Goal: Task Accomplishment & Management: Manage account settings

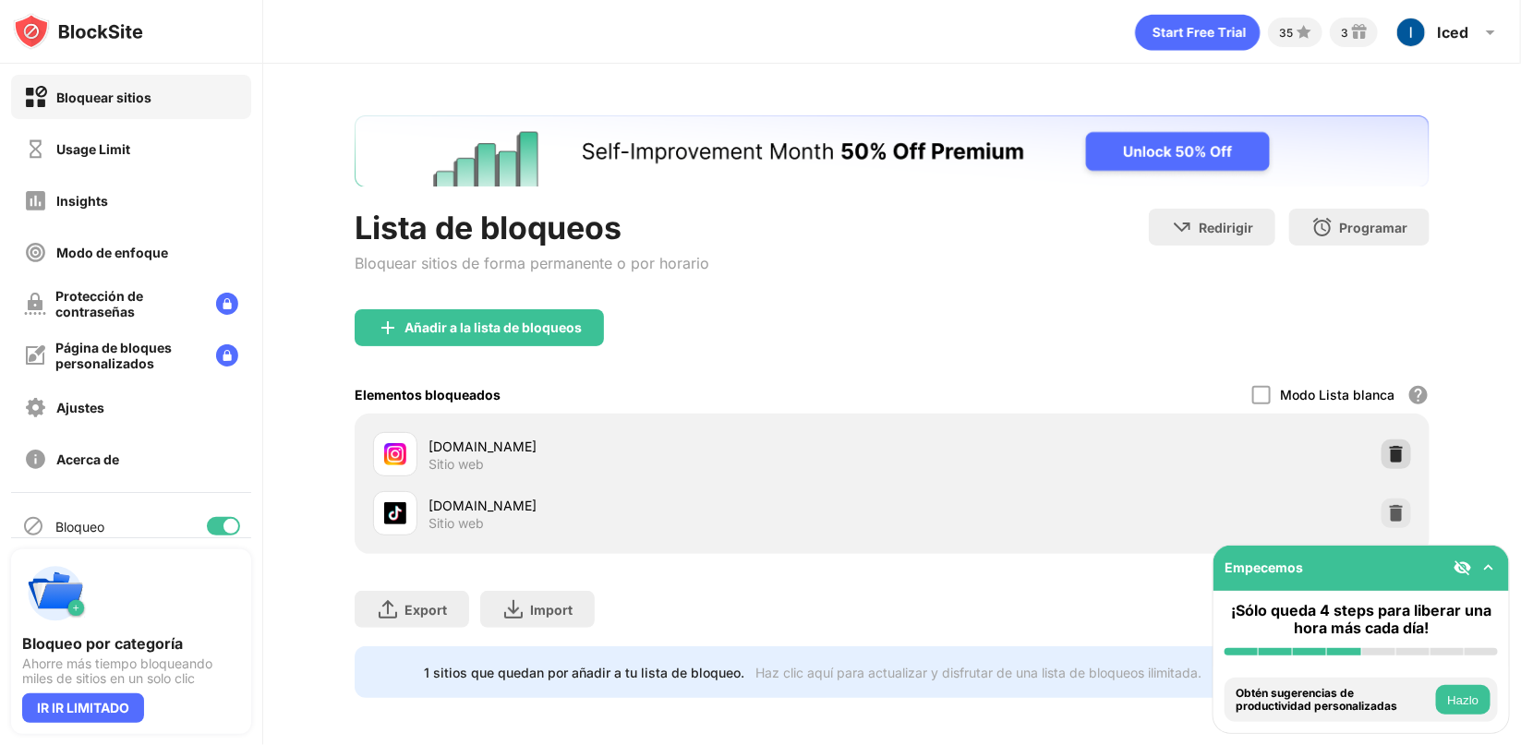
click at [1387, 460] on img at bounding box center [1396, 454] width 18 height 18
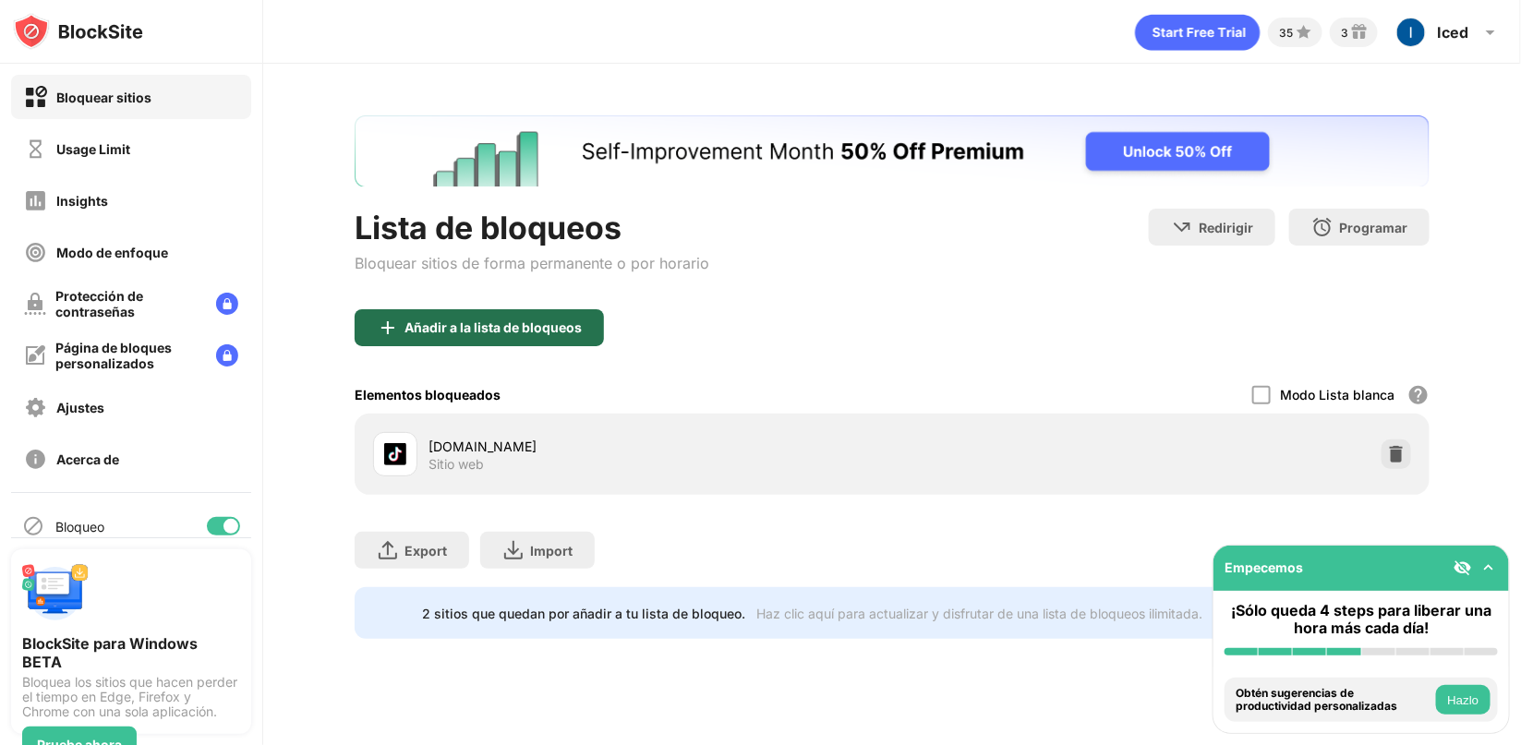
click at [538, 324] on div "Añadir a la lista de bloqueos" at bounding box center [493, 327] width 177 height 15
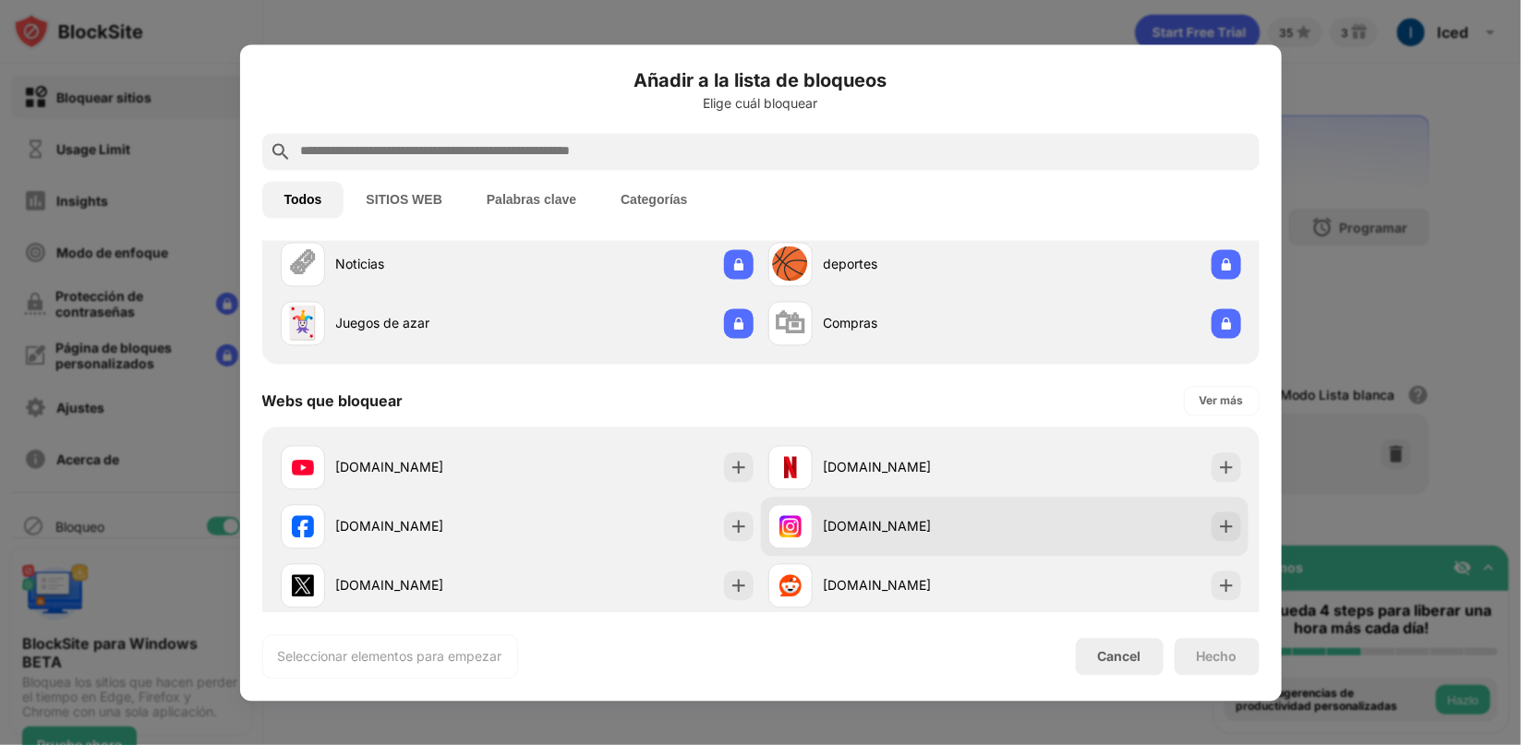
scroll to position [167, 0]
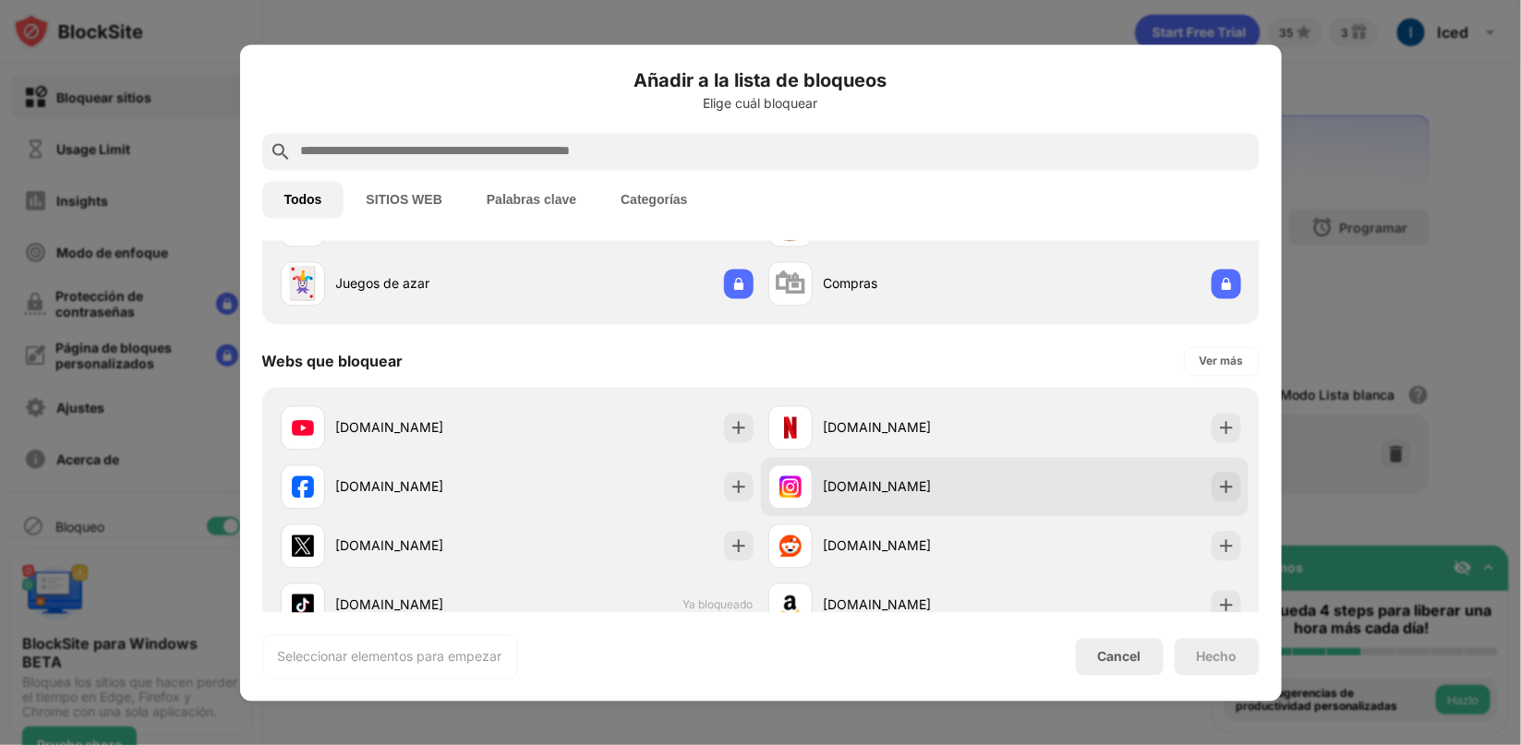
click at [901, 475] on div "instagram.com" at bounding box center [886, 487] width 236 height 44
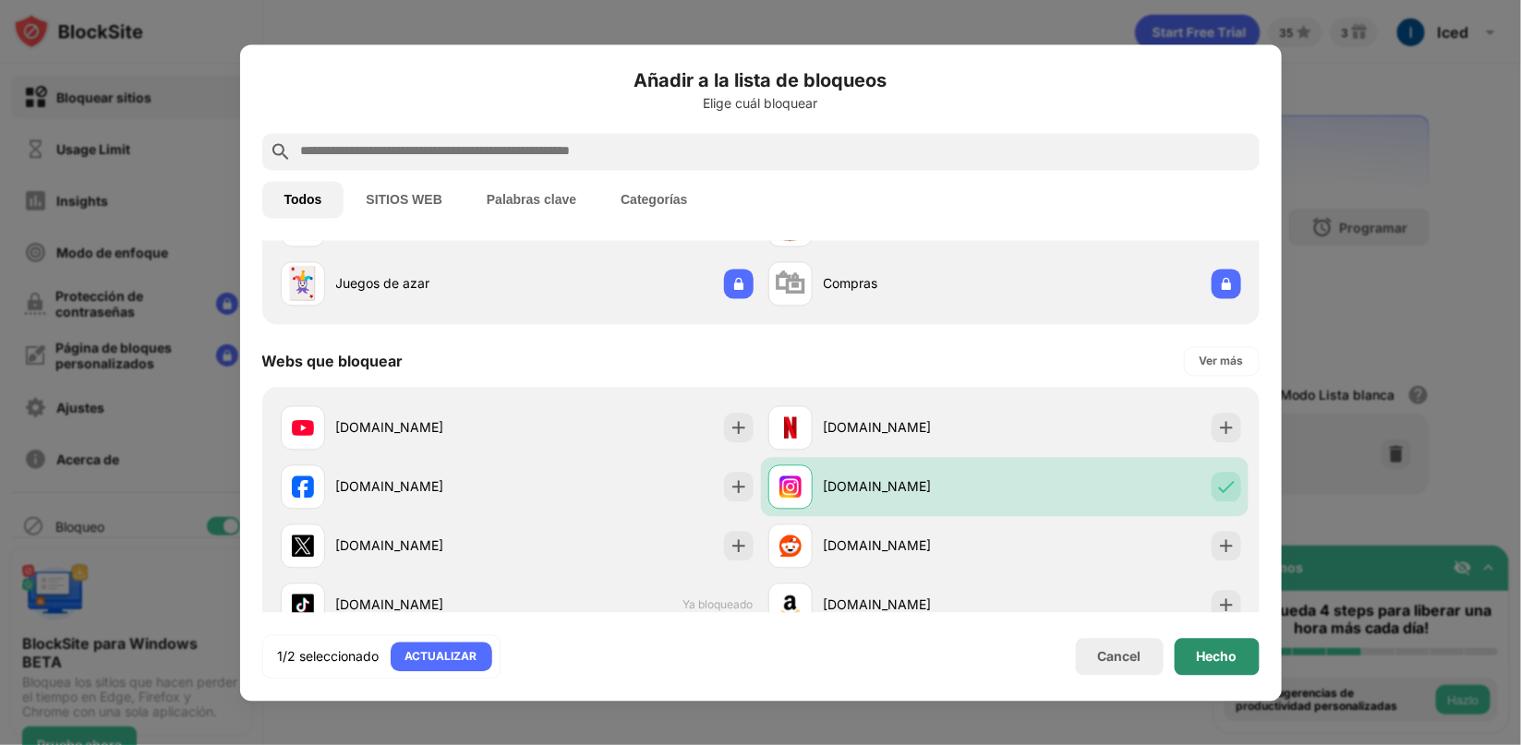
click at [1197, 649] on div "Hecho" at bounding box center [1217, 656] width 41 height 15
